Goal: Entertainment & Leisure: Browse casually

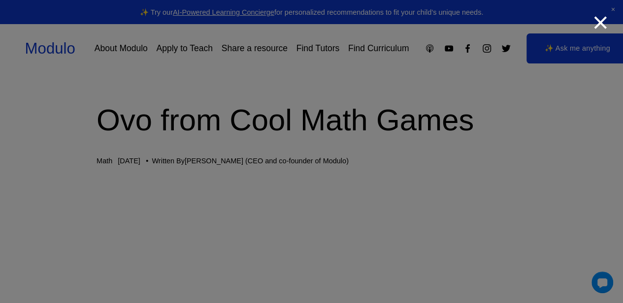
click at [265, 269] on button "👊 Attack" at bounding box center [247, 264] width 36 height 10
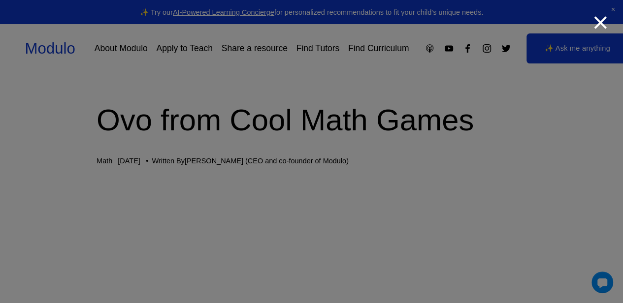
click at [265, 269] on button "👊 Attack" at bounding box center [247, 264] width 36 height 10
